Goal: Information Seeking & Learning: Understand process/instructions

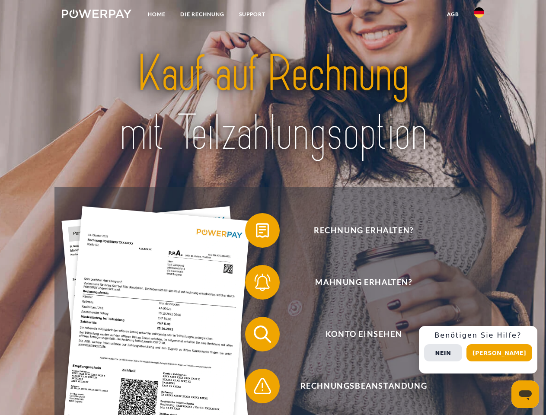
click at [96, 15] on img at bounding box center [97, 14] width 70 height 9
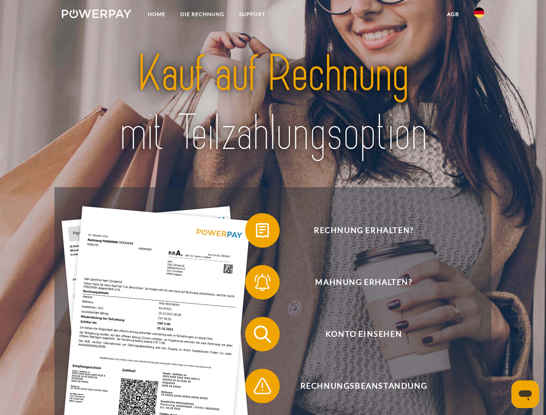
click at [479, 15] on img at bounding box center [479, 12] width 10 height 10
click at [453, 14] on link "agb" at bounding box center [453, 14] width 27 height 16
click at [256, 232] on span at bounding box center [249, 230] width 43 height 43
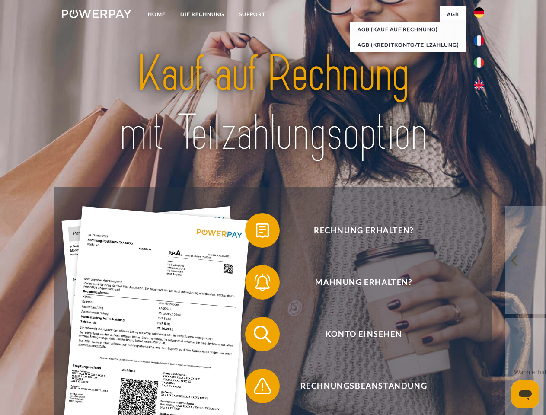
click at [256, 284] on span at bounding box center [249, 282] width 43 height 43
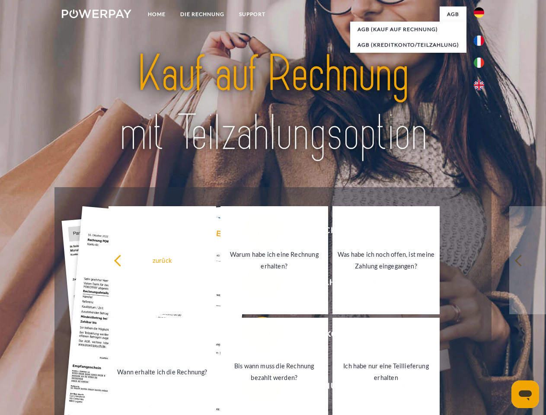
click at [256, 336] on link "Bis wann muss die Rechnung bezahlt werden?" at bounding box center [274, 372] width 108 height 108
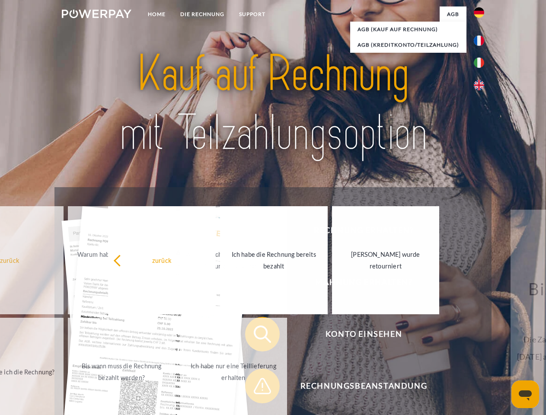
click at [256, 388] on span at bounding box center [249, 385] width 43 height 43
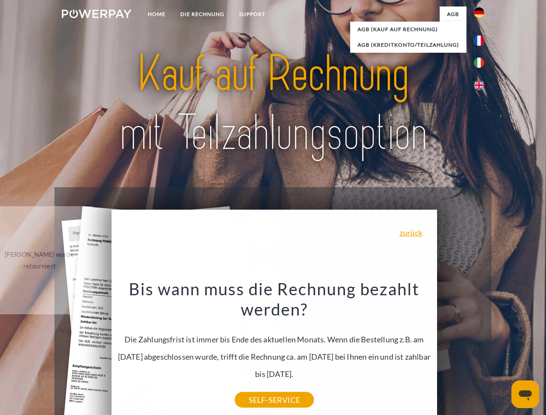
click at [481, 350] on div "Rechnung erhalten? Mahnung erhalten? Konto einsehen" at bounding box center [272, 360] width 437 height 346
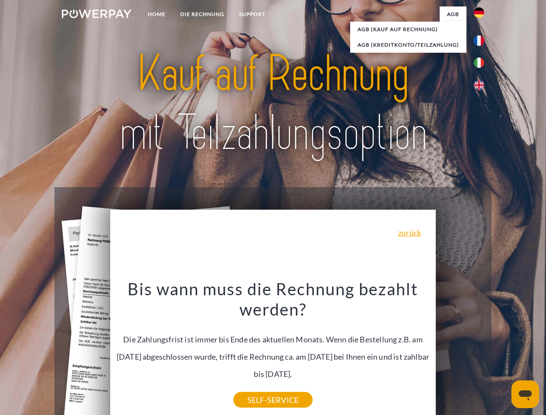
click at [460, 351] on span "Konto einsehen" at bounding box center [364, 334] width 212 height 35
click at [502, 353] on header "Home DIE RECHNUNG SUPPORT" at bounding box center [273, 298] width 546 height 597
